Goal: Task Accomplishment & Management: Use online tool/utility

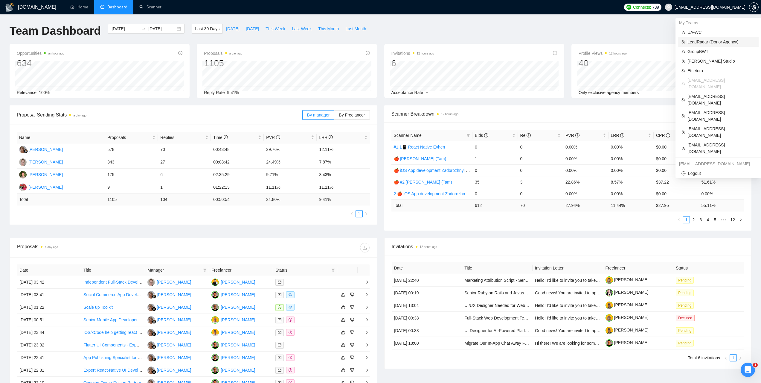
click at [703, 40] on span "LeadRadar (Donor Agency)" at bounding box center [722, 42] width 68 height 7
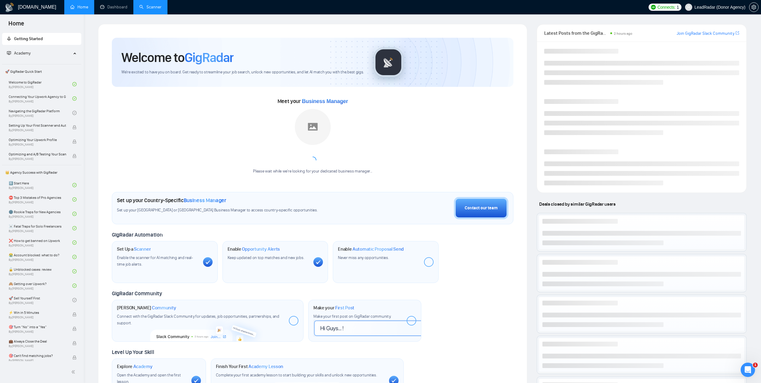
click at [151, 9] on link "Scanner" at bounding box center [150, 6] width 22 height 5
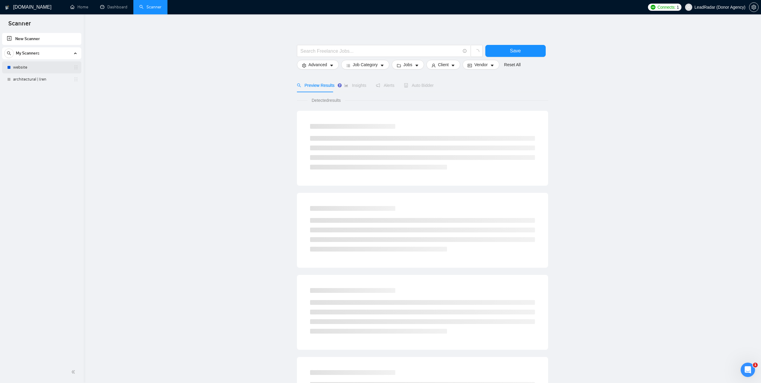
click at [33, 68] on link "website" at bounding box center [41, 67] width 57 height 12
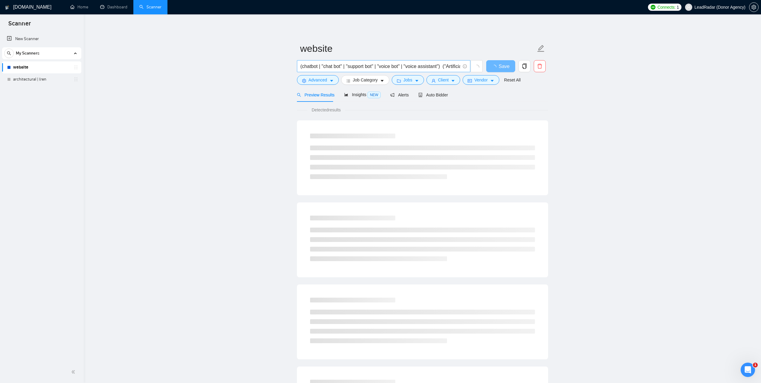
click at [375, 65] on input "(chatbot | "chat bot" | "support bot" | "voice bot" | "voice assistant") ("Arti…" at bounding box center [381, 66] width 160 height 7
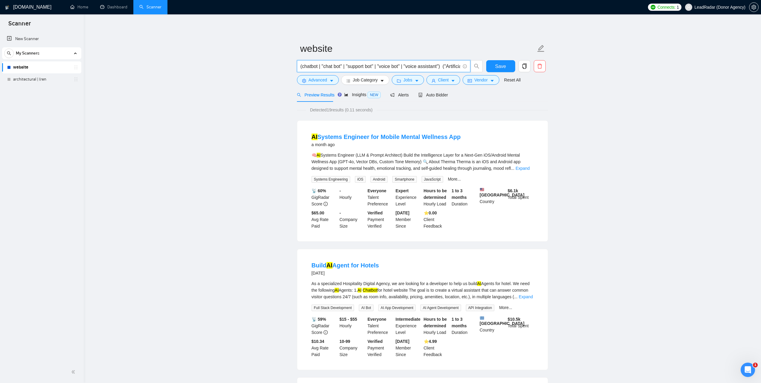
paste input ""/.NET" | "(.NET" | "-.NET""
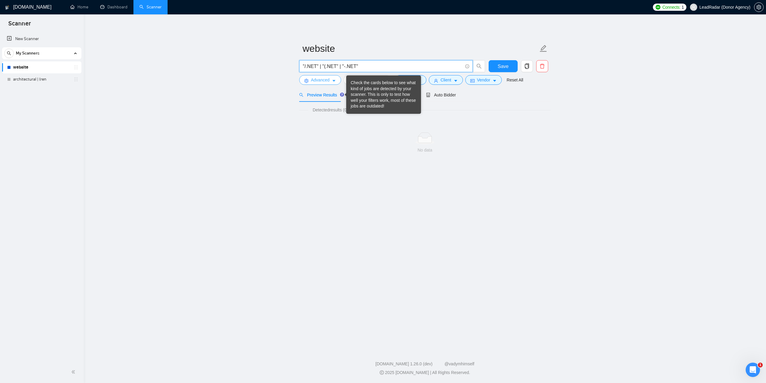
type input ""/.NET" | "(.NET" | "-.NET""
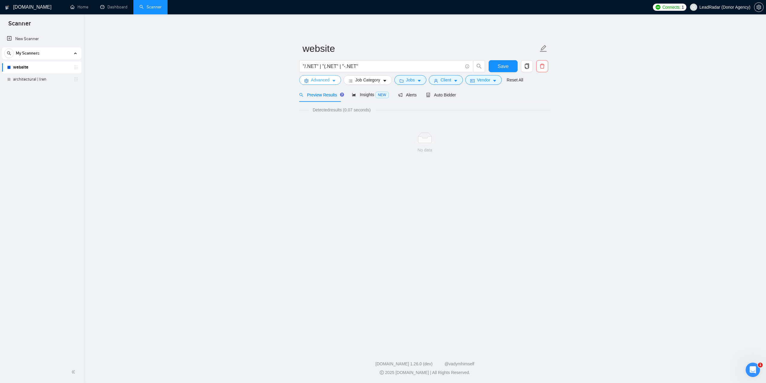
click at [333, 82] on icon "caret-down" at bounding box center [334, 81] width 4 height 4
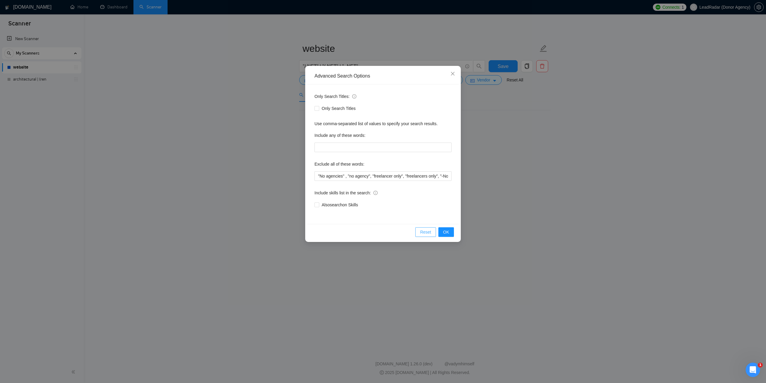
click at [431, 232] on span "Reset" at bounding box center [425, 232] width 11 height 7
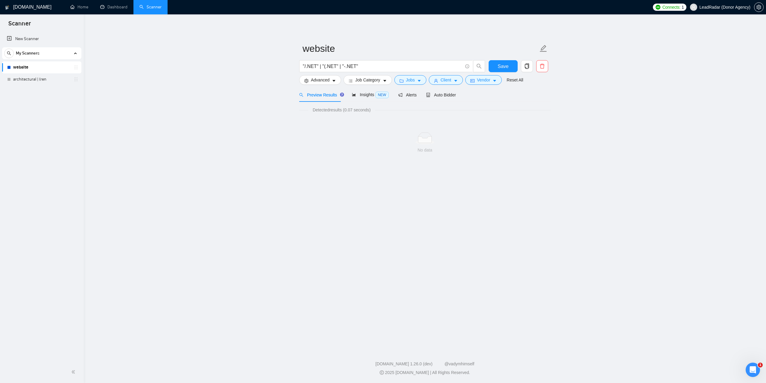
click at [517, 165] on div "Advanced Search Options Only Search Titles: Only Search Titles Use comma-separa…" at bounding box center [383, 191] width 766 height 383
click at [414, 80] on button "Jobs" at bounding box center [410, 80] width 32 height 10
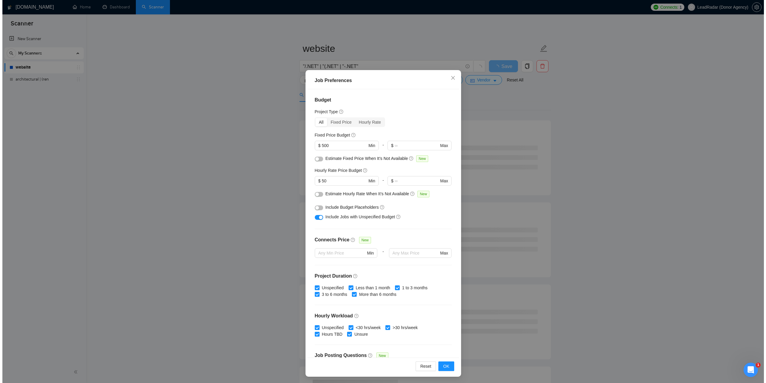
scroll to position [17, 0]
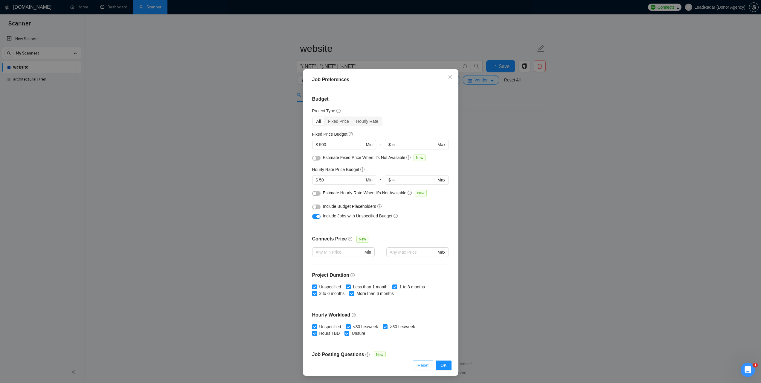
click at [422, 365] on span "Reset" at bounding box center [423, 365] width 11 height 7
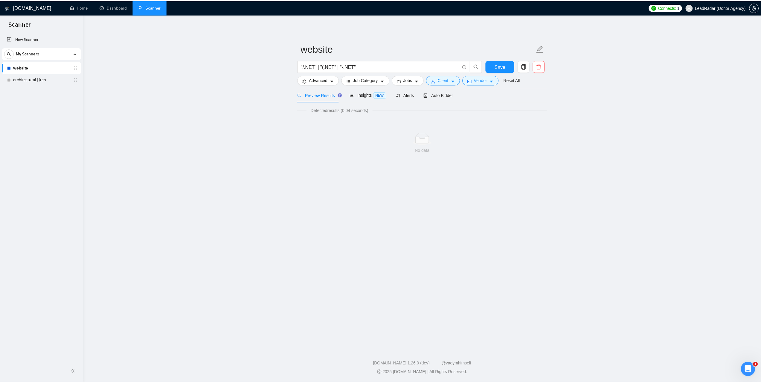
scroll to position [0, 0]
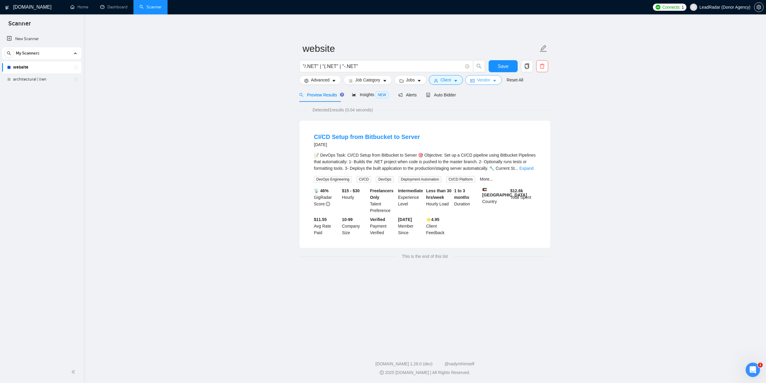
click at [481, 80] on span "Vendor" at bounding box center [483, 80] width 13 height 7
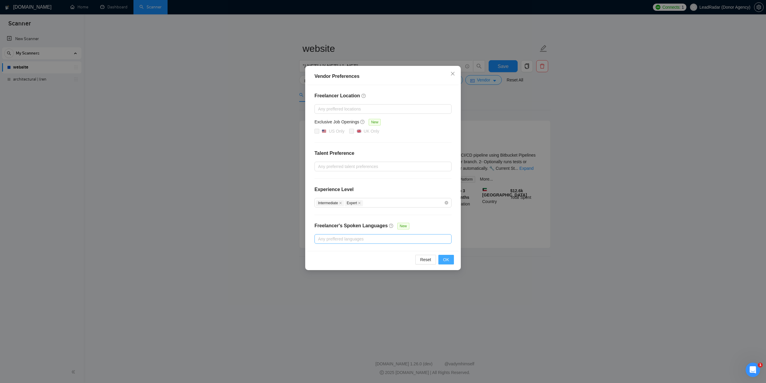
click at [450, 258] on button "OK" at bounding box center [446, 260] width 16 height 10
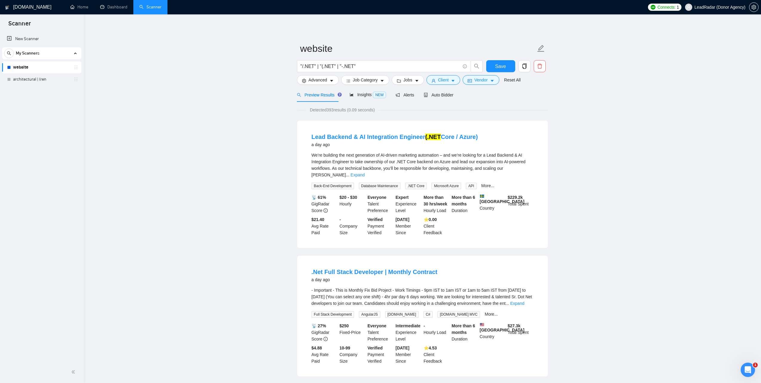
click at [124, 5] on link "Dashboard" at bounding box center [113, 6] width 27 height 5
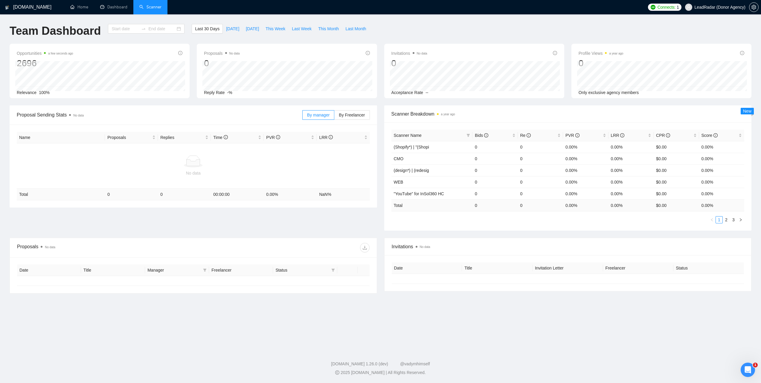
type input "[DATE]"
